Goal: Task Accomplishment & Management: Manage account settings

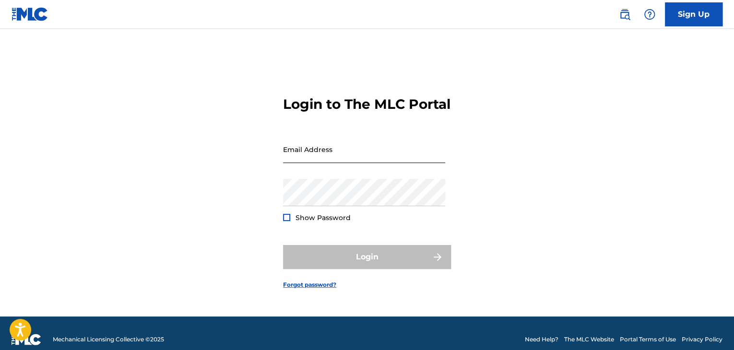
click at [333, 163] on input "Email Address" at bounding box center [364, 149] width 162 height 27
type input "[EMAIL_ADDRESS][DOMAIN_NAME]"
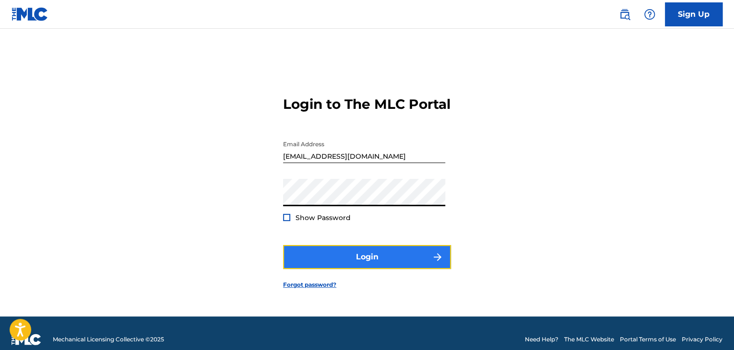
click at [330, 267] on button "Login" at bounding box center [367, 257] width 168 height 24
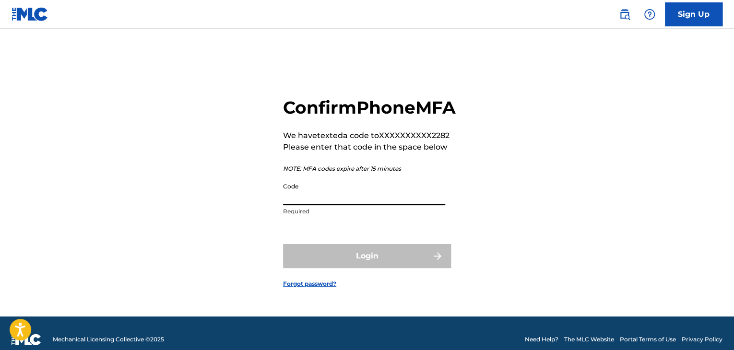
click at [346, 202] on input "Code" at bounding box center [364, 191] width 162 height 27
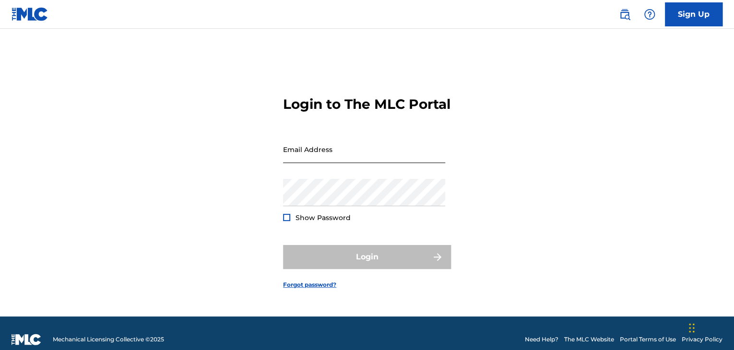
click at [314, 156] on input "Email Address" at bounding box center [364, 149] width 162 height 27
type input "[EMAIL_ADDRESS][DOMAIN_NAME]"
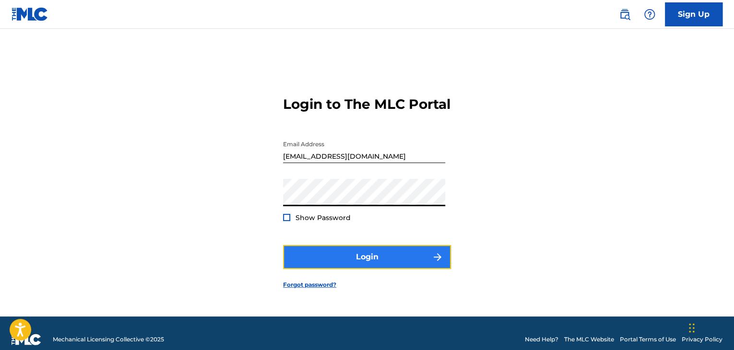
click at [328, 259] on button "Login" at bounding box center [367, 257] width 168 height 24
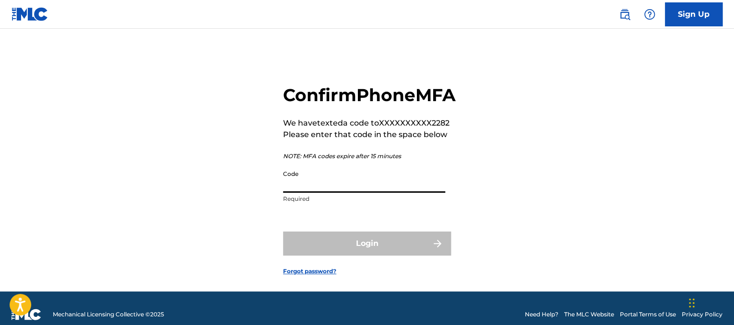
click at [335, 193] on input "Code" at bounding box center [364, 178] width 162 height 27
